Goal: Transaction & Acquisition: Purchase product/service

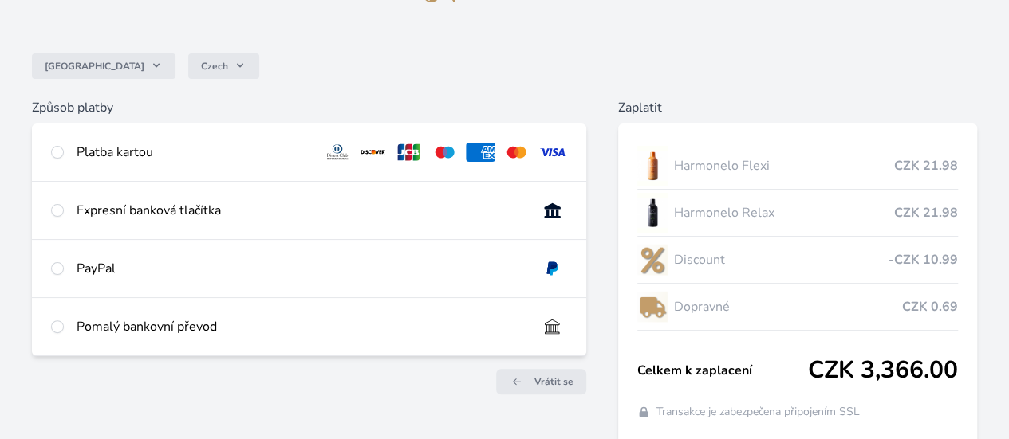
scroll to position [108, 0]
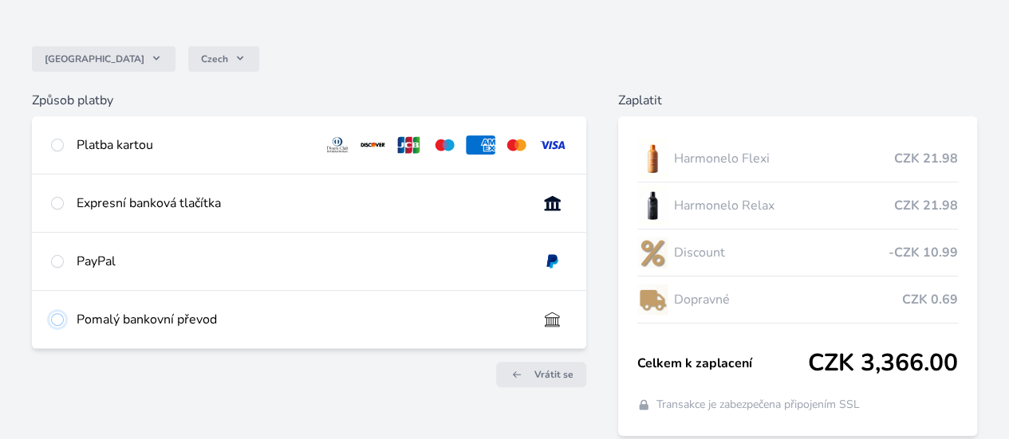
click at [64, 326] on input "radio" at bounding box center [57, 319] width 13 height 13
radio input "true"
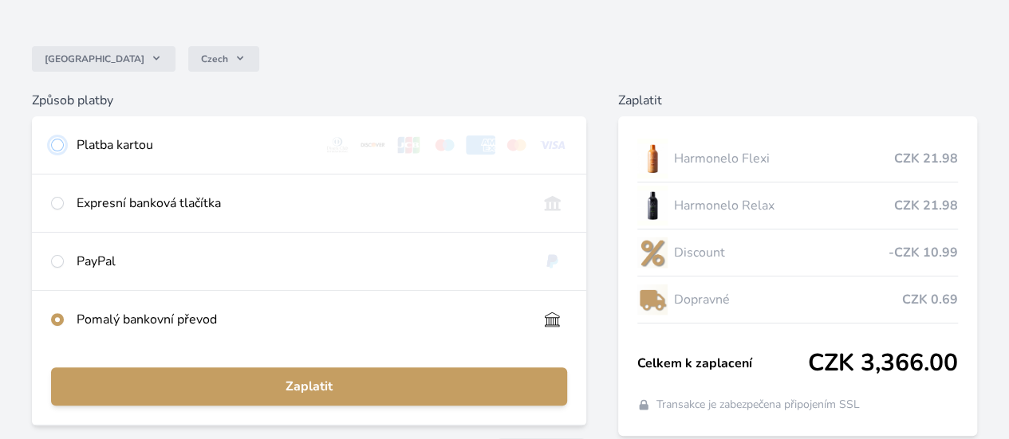
click at [64, 143] on input "radio" at bounding box center [57, 145] width 13 height 13
radio input "true"
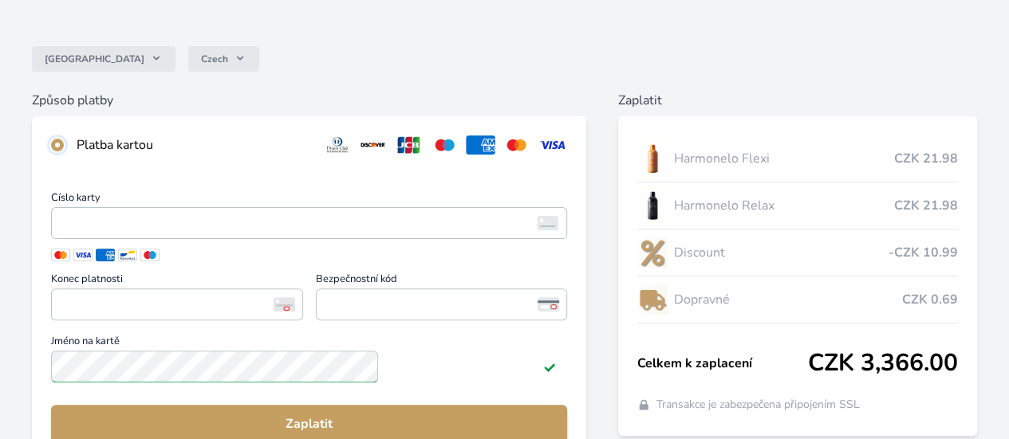
click at [64, 143] on input "radio" at bounding box center [57, 145] width 13 height 13
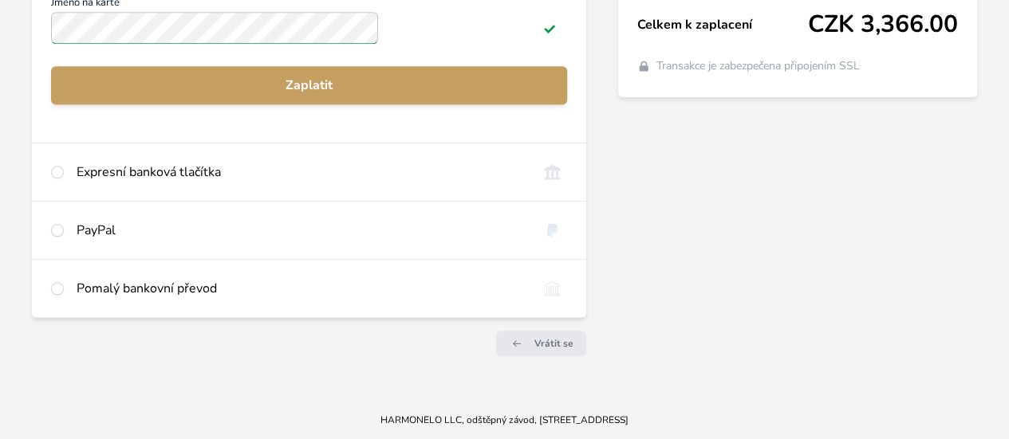
scroll to position [458, 0]
click at [64, 289] on input "radio" at bounding box center [57, 288] width 13 height 13
radio input "true"
radio input "false"
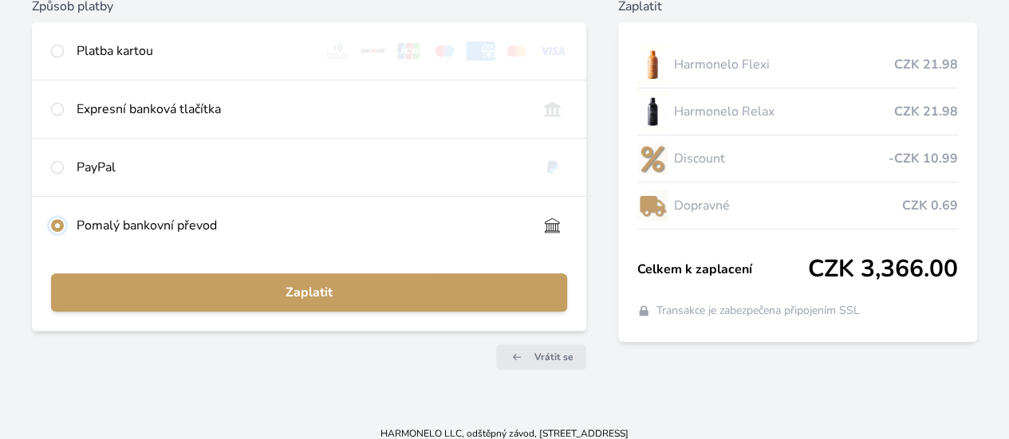
scroll to position [226, 0]
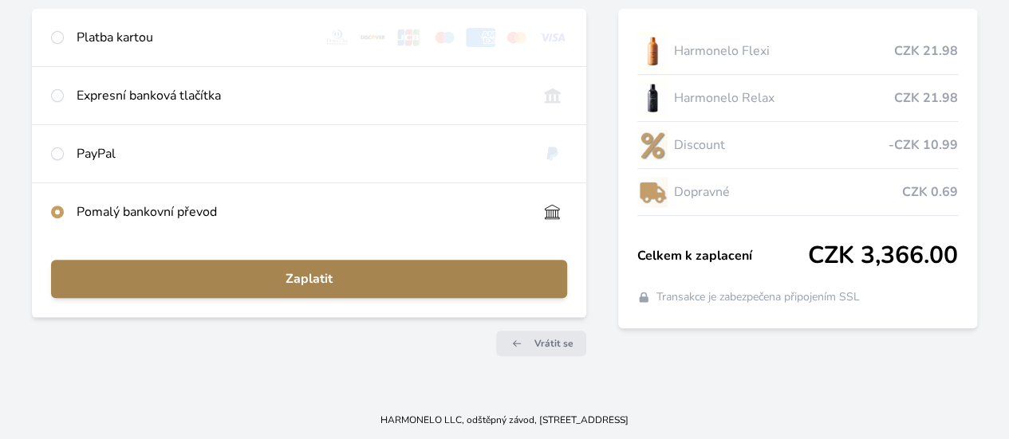
click at [366, 277] on span "Zaplatit" at bounding box center [309, 279] width 490 height 19
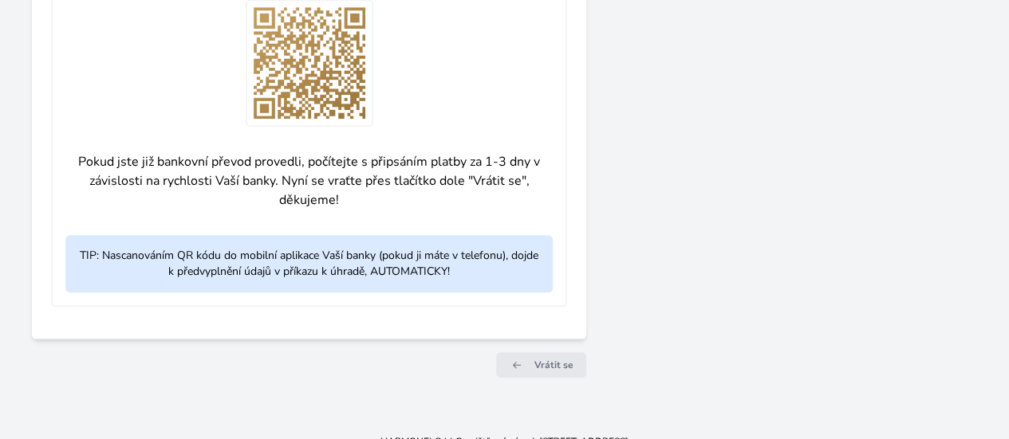
scroll to position [762, 0]
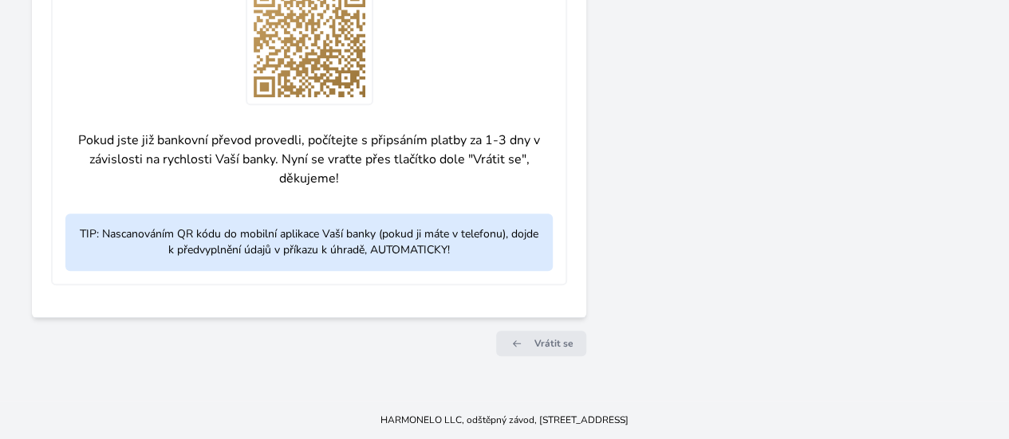
drag, startPoint x: 1006, startPoint y: 270, endPoint x: 998, endPoint y: 204, distance: 65.9
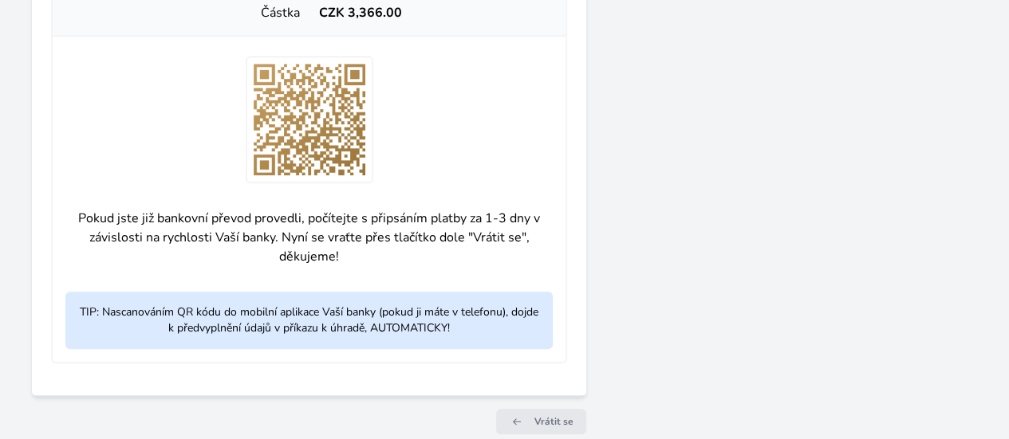
scroll to position [679, 0]
